Goal: Register for event/course

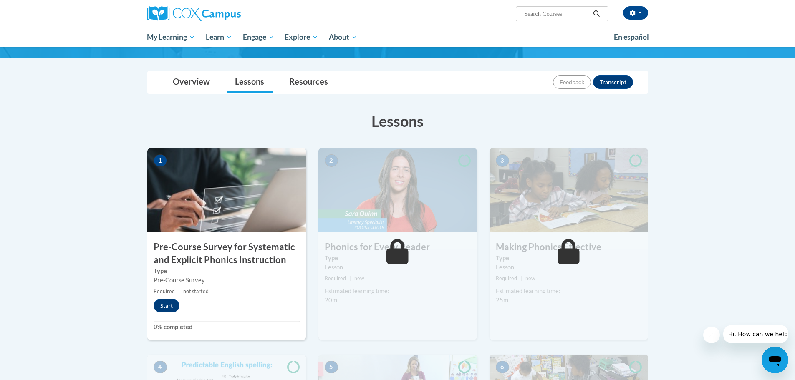
scroll to position [83, 0]
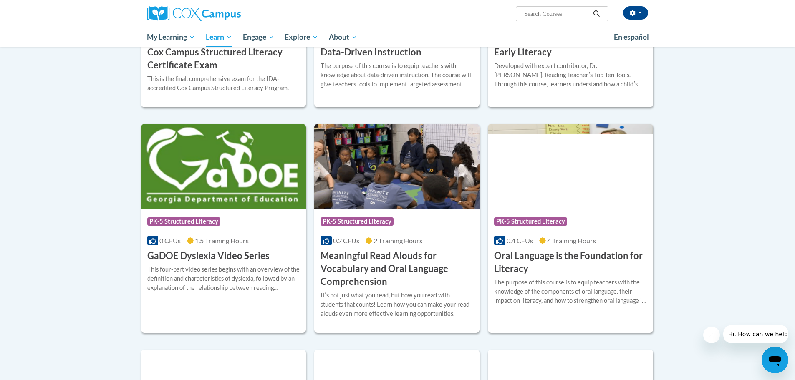
scroll to position [413, 0]
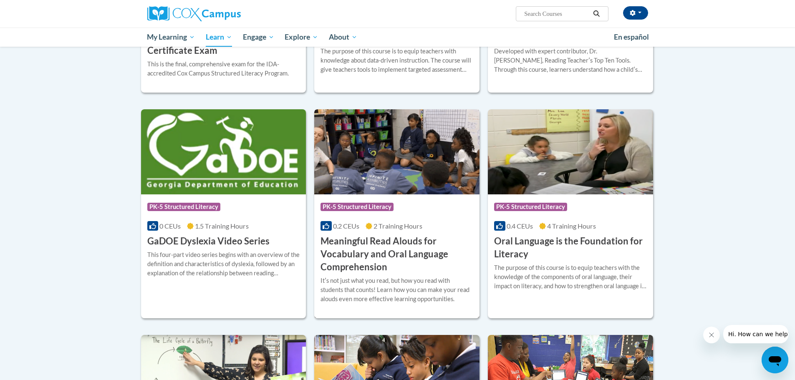
click at [413, 246] on h3 "Meaningful Read Alouds for Vocabulary and Oral Language Comprehension" at bounding box center [396, 254] width 153 height 38
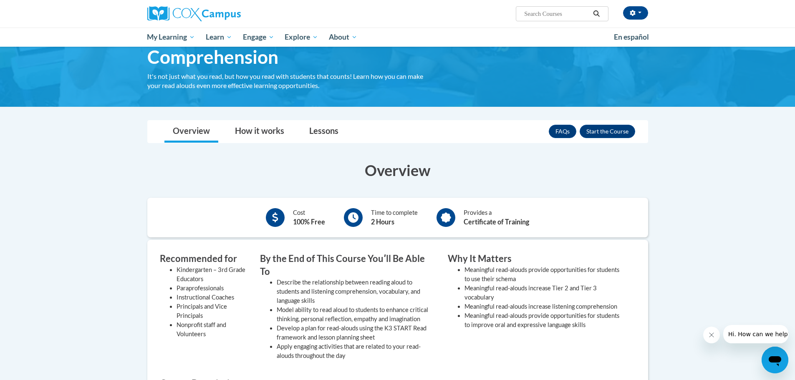
scroll to position [83, 0]
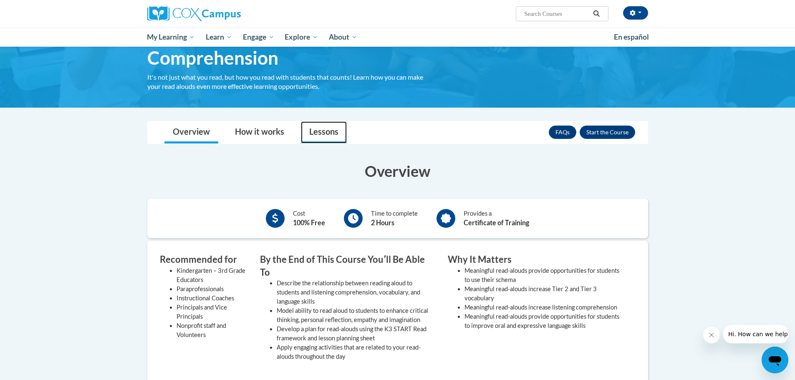
click at [326, 128] on link "Lessons" at bounding box center [324, 132] width 46 height 22
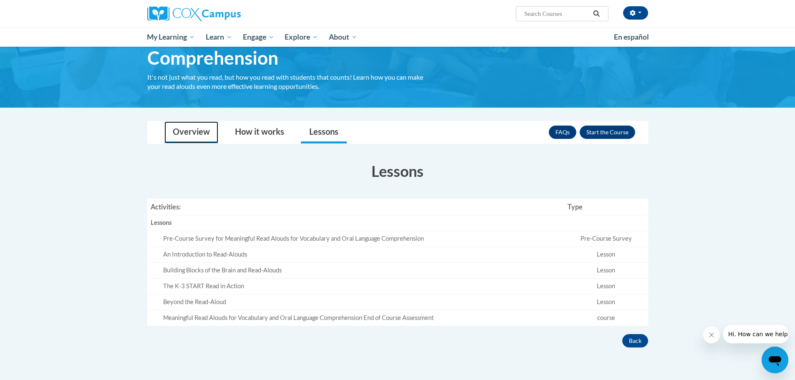
click at [181, 131] on link "Overview" at bounding box center [191, 132] width 54 height 22
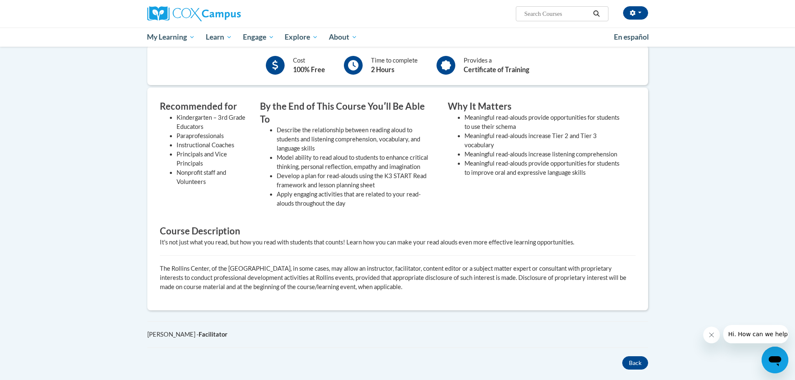
scroll to position [108, 0]
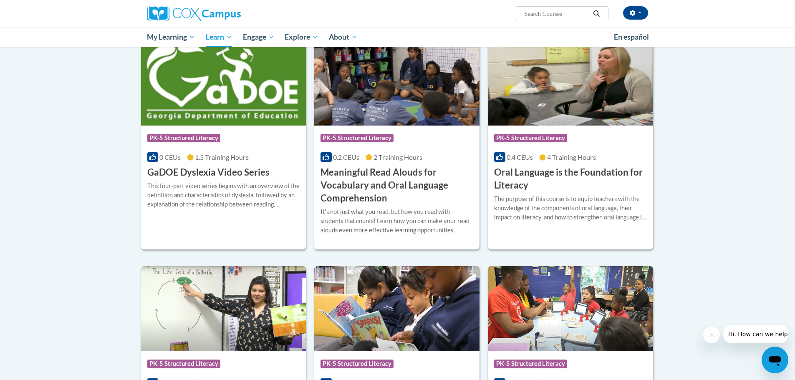
scroll to position [496, 0]
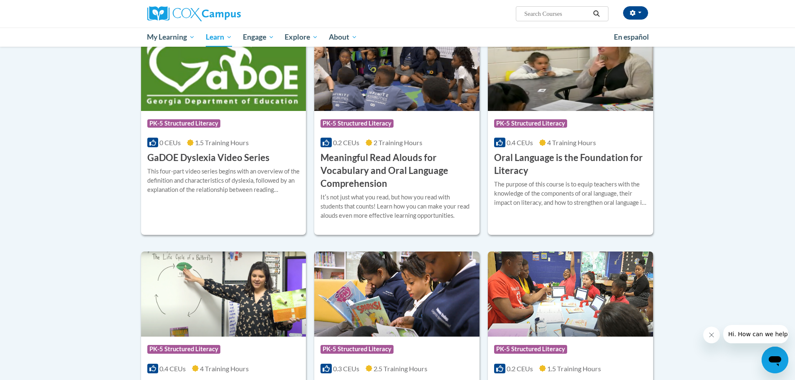
click at [410, 164] on h3 "Meaningful Read Alouds for Vocabulary and Oral Language Comprehension" at bounding box center [396, 170] width 153 height 38
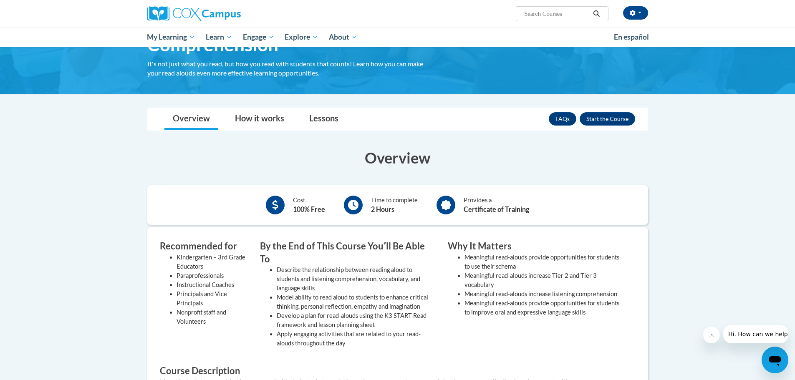
scroll to position [83, 0]
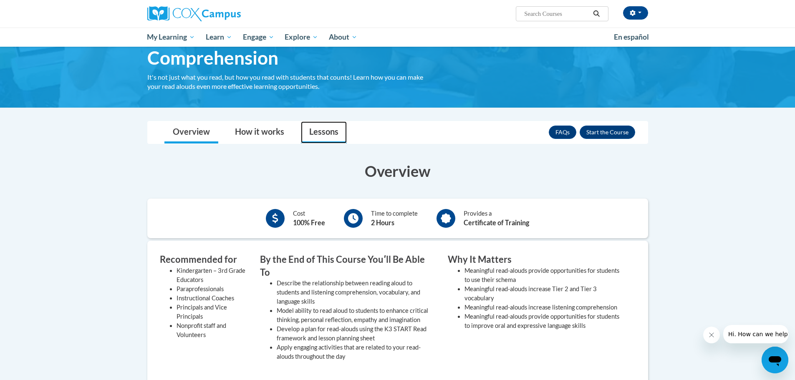
click at [313, 130] on link "Lessons" at bounding box center [324, 132] width 46 height 22
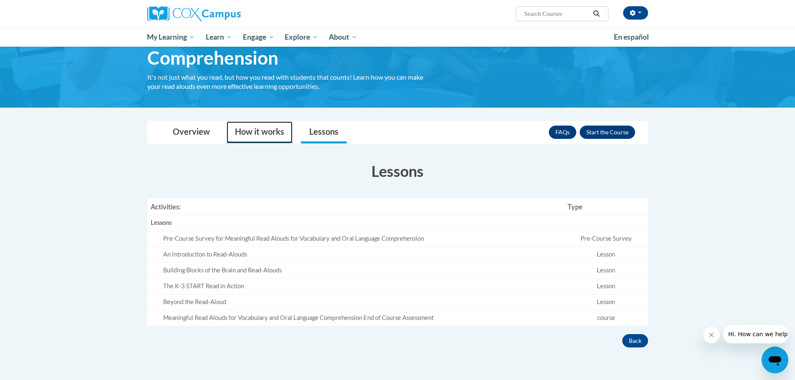
click at [265, 130] on link "How it works" at bounding box center [259, 132] width 66 height 22
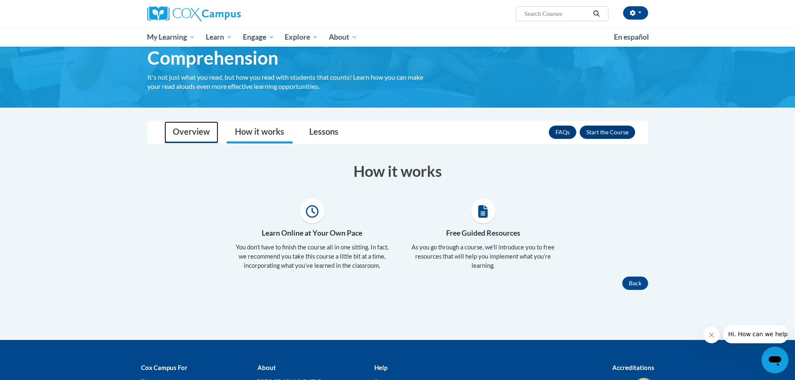
click at [181, 135] on link "Overview" at bounding box center [191, 132] width 54 height 22
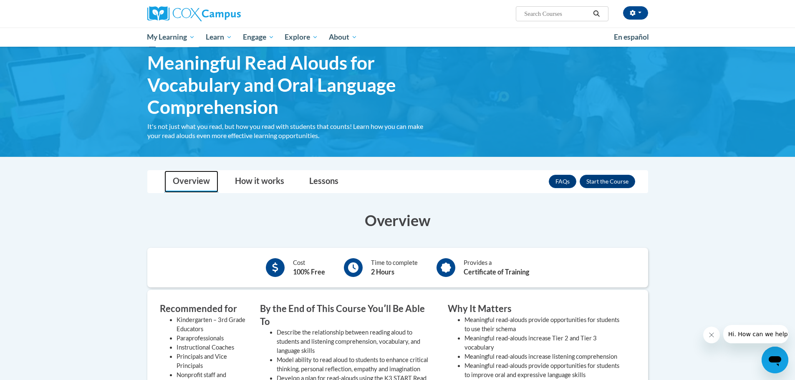
scroll to position [0, 0]
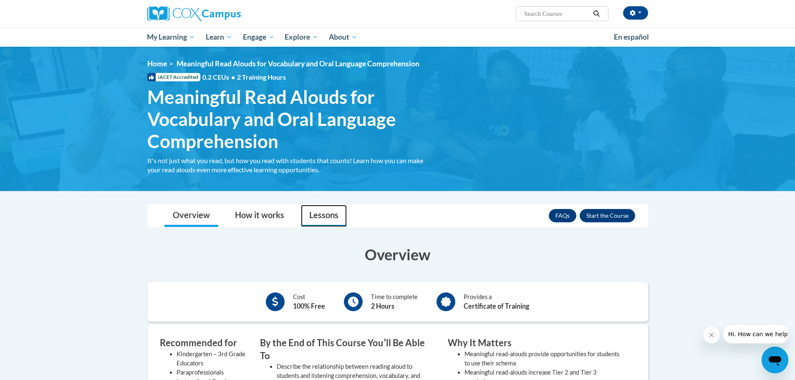
click at [330, 215] on link "Lessons" at bounding box center [324, 216] width 46 height 22
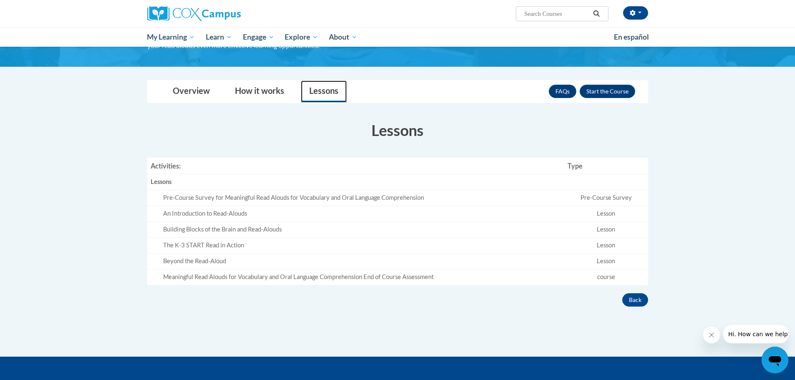
scroll to position [125, 0]
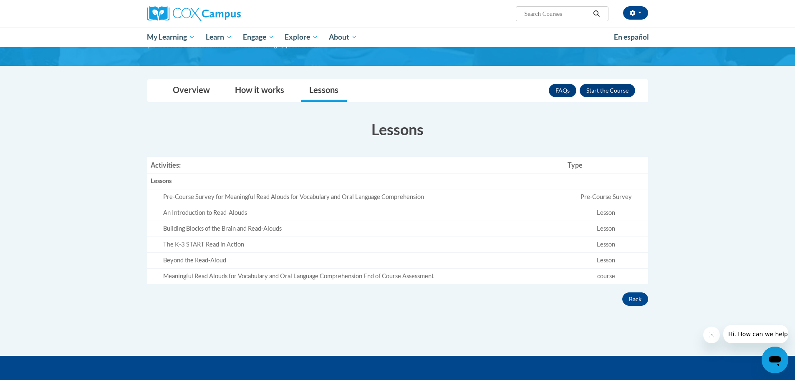
click at [617, 199] on td "Pre-Course Survey" at bounding box center [605, 197] width 83 height 16
click at [610, 92] on button "Enroll" at bounding box center [606, 90] width 55 height 13
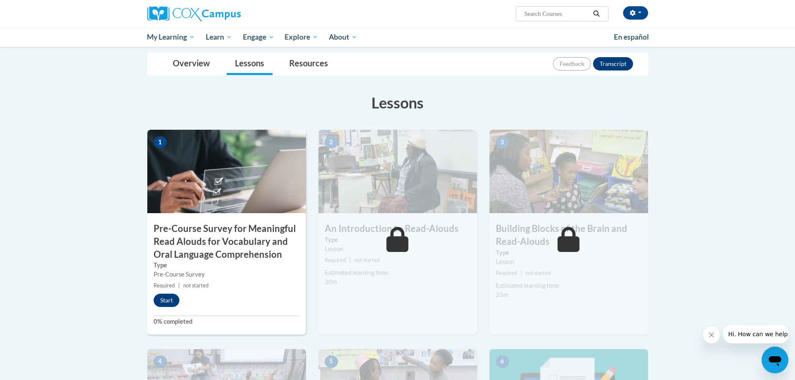
scroll to position [83, 0]
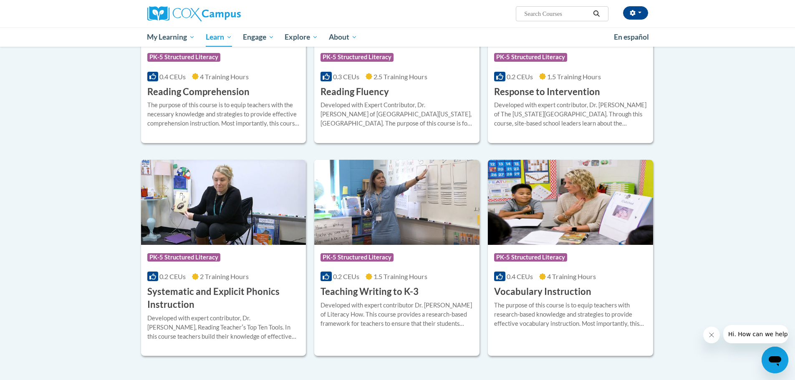
scroll to position [830, 0]
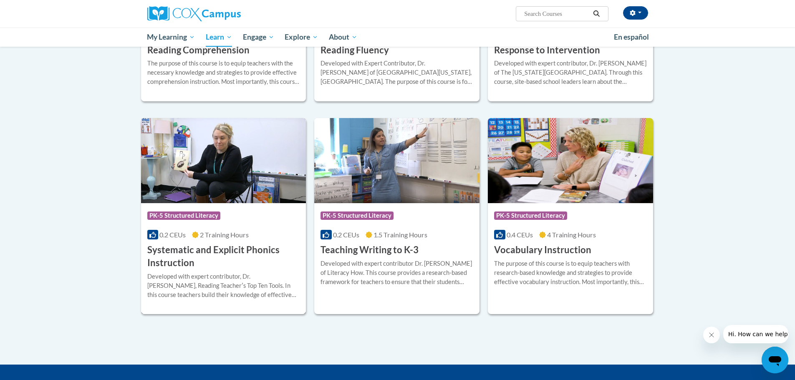
click at [221, 171] on img at bounding box center [223, 160] width 165 height 85
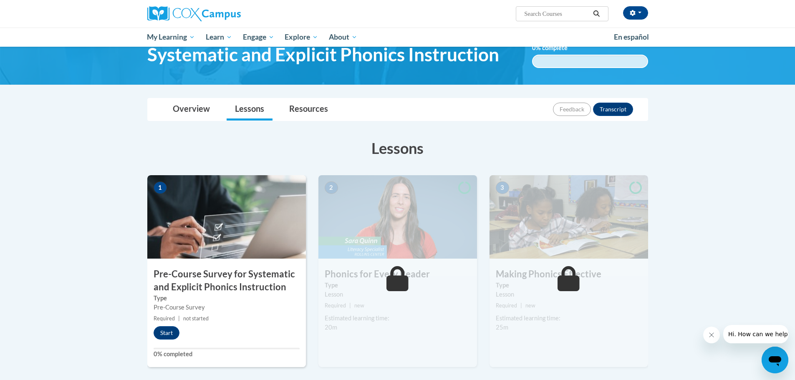
scroll to position [42, 0]
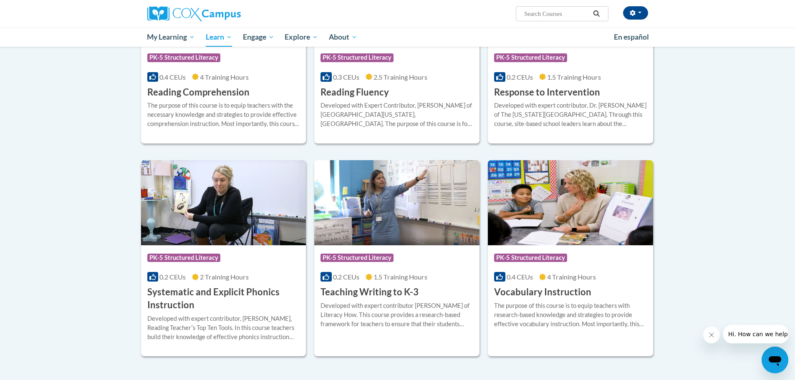
scroll to position [788, 0]
